Goal: Task Accomplishment & Management: Use online tool/utility

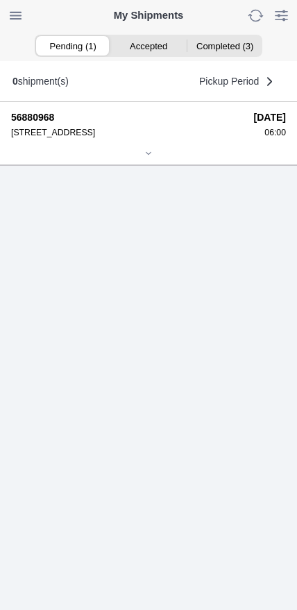
click at [140, 160] on div at bounding box center [148, 154] width 275 height 10
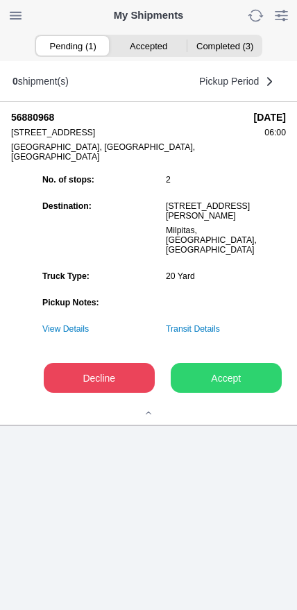
click at [0, 0] on slot "Accept" at bounding box center [0, 0] width 0 height 0
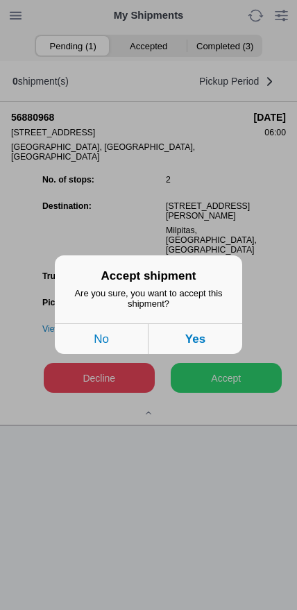
click at [224, 341] on button "Yes" at bounding box center [196, 339] width 94 height 31
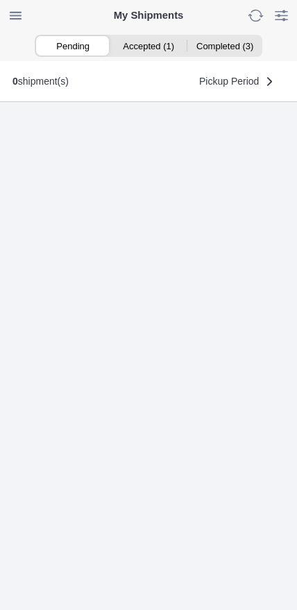
click at [154, 51] on ion-segment-button "Accepted (1)" at bounding box center [148, 45] width 76 height 19
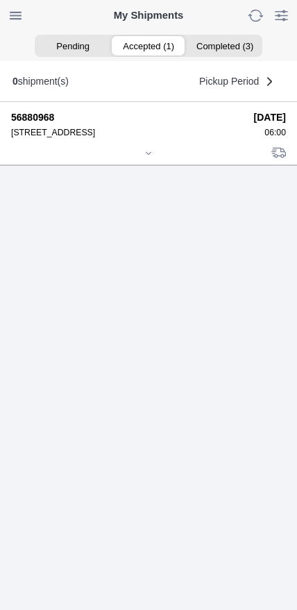
click at [142, 160] on div at bounding box center [148, 154] width 275 height 10
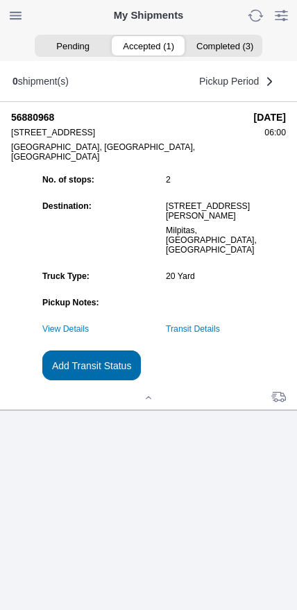
click at [0, 0] on slot "Add Transit Status" at bounding box center [0, 0] width 0 height 0
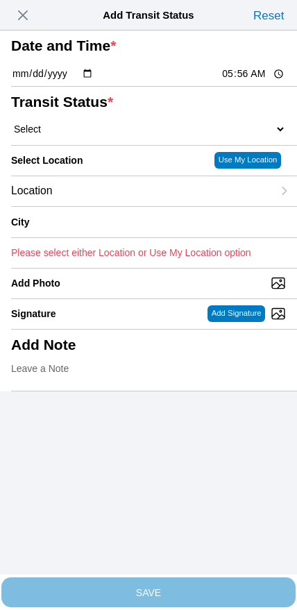
click at [231, 81] on input "05:56" at bounding box center [253, 74] width 65 height 15
type input "06:00"
click at [88, 135] on select "Select Arrive at Drop Off Arrive at Pickup Break Start Break Stop Depart Drop O…" at bounding box center [148, 129] width 275 height 12
select select "ARVPULOC"
click at [187, 206] on div "Location" at bounding box center [142, 191] width 262 height 30
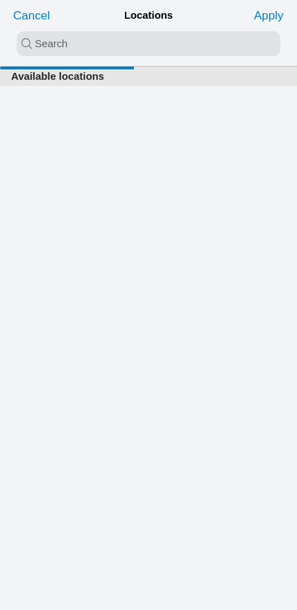
click at [122, 51] on input "search text" at bounding box center [149, 43] width 264 height 25
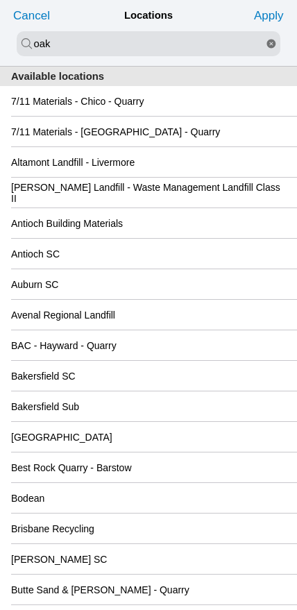
type input "oak"
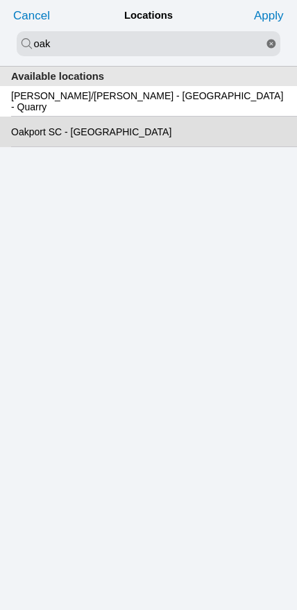
click at [0, 0] on slot "Oakport SC - [GEOGRAPHIC_DATA]" at bounding box center [0, 0] width 0 height 0
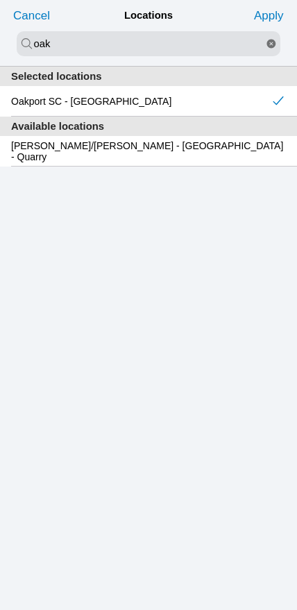
click at [0, 0] on slot "Apply" at bounding box center [0, 0] width 0 height 0
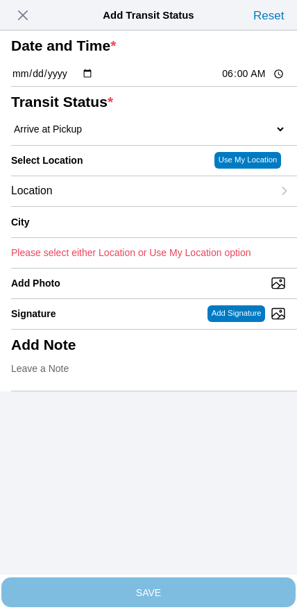
type input "[GEOGRAPHIC_DATA]"
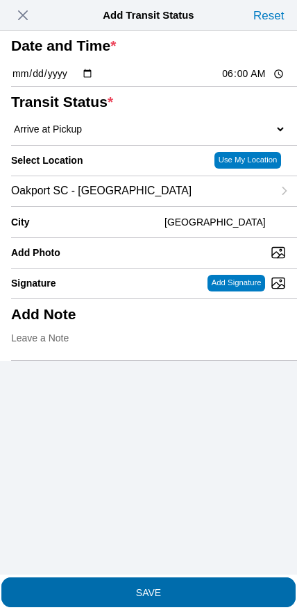
click at [185, 587] on span "SAVE" at bounding box center [148, 592] width 275 height 10
